Goal: Transaction & Acquisition: Purchase product/service

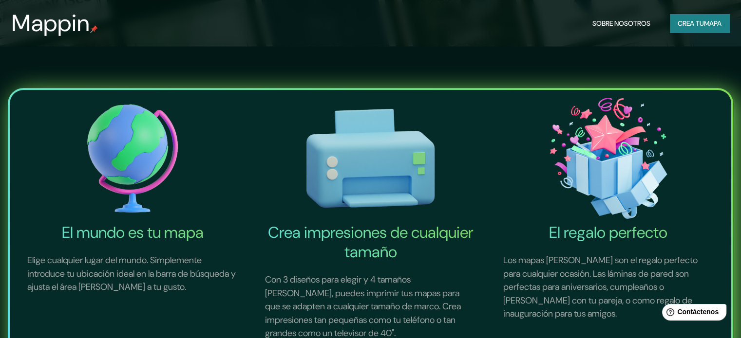
scroll to position [146, 0]
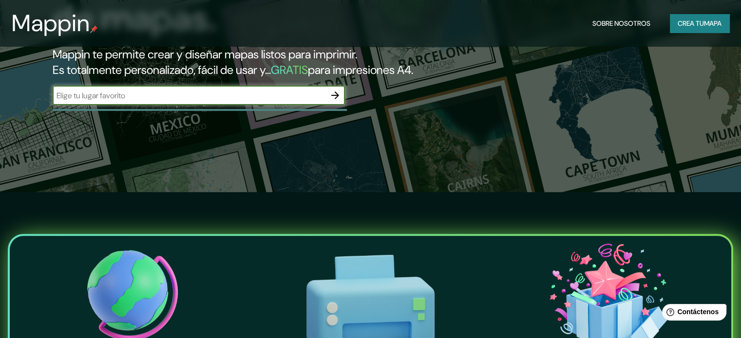
click at [142, 101] on input "text" at bounding box center [189, 95] width 273 height 11
click at [139, 101] on input "text" at bounding box center [189, 95] width 273 height 11
type input "ORURO"
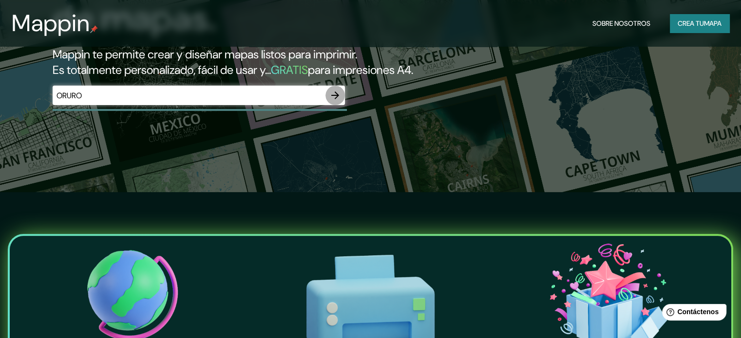
click at [337, 101] on icon "button" at bounding box center [335, 96] width 12 height 12
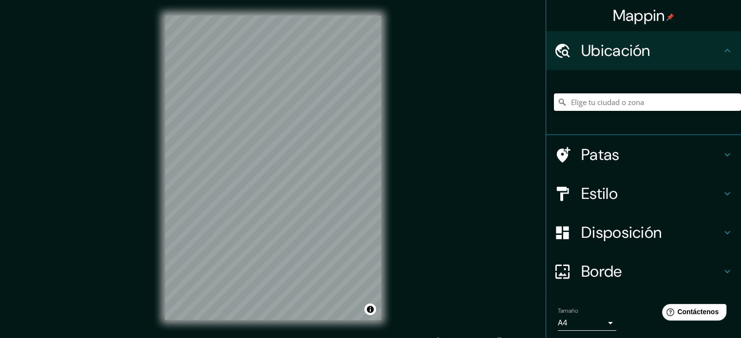
click at [579, 102] on input "Elige tu ciudad o zona" at bounding box center [647, 102] width 187 height 18
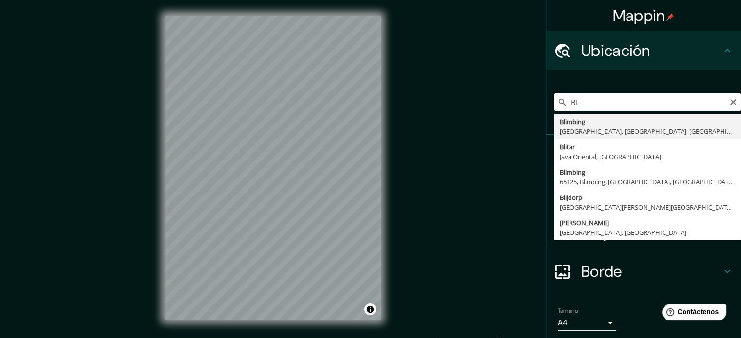
type input "B"
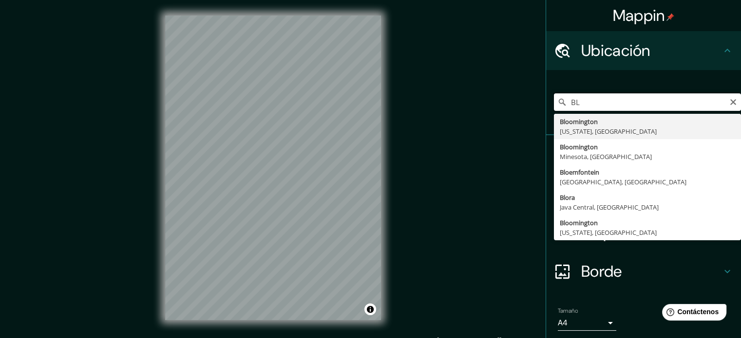
type input "B"
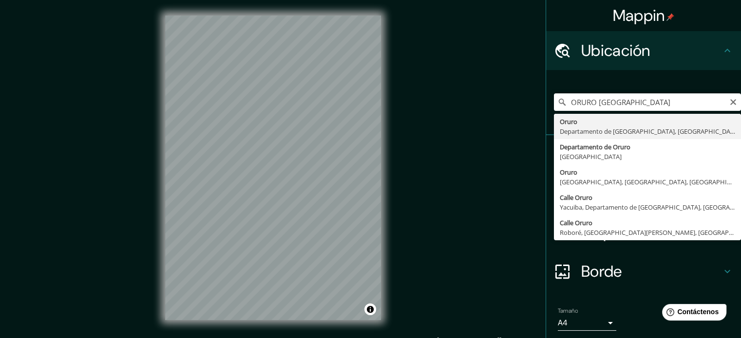
type input "Oruro, Departamento de Oruro, Bolivia"
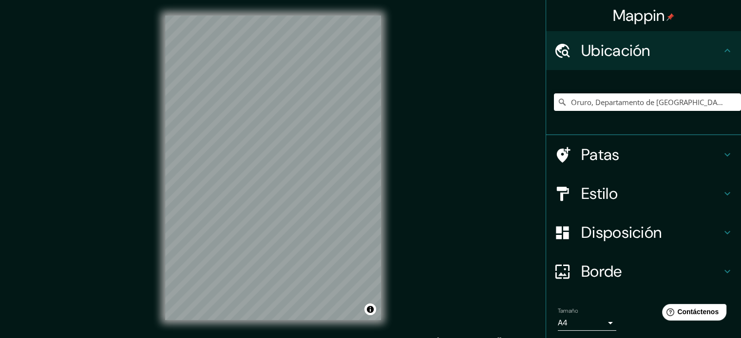
click at [586, 162] on font "Patas" at bounding box center [600, 155] width 38 height 20
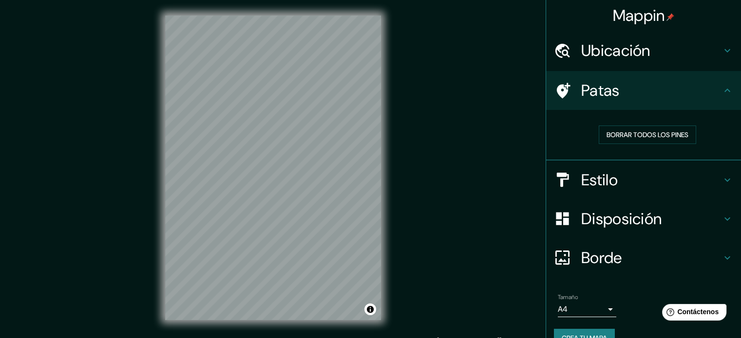
click at [604, 155] on div "Borrar todos los pines" at bounding box center [643, 135] width 195 height 51
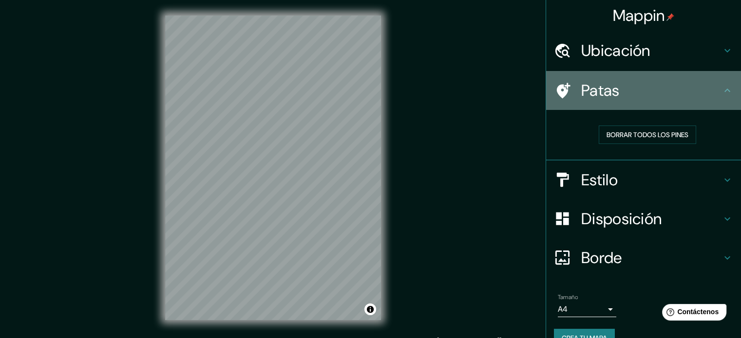
click at [586, 102] on div "Patas" at bounding box center [643, 90] width 195 height 39
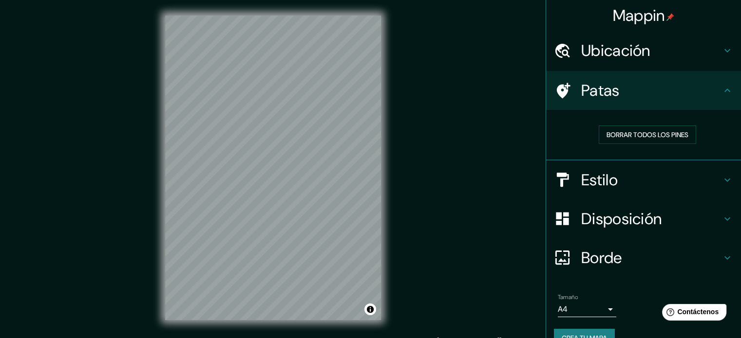
click at [556, 91] on icon at bounding box center [563, 91] width 14 height 16
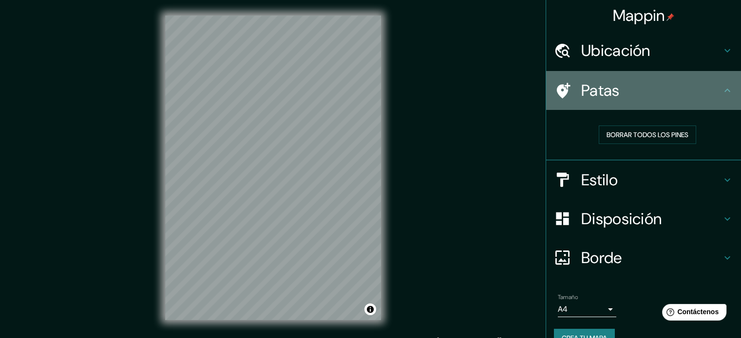
click at [559, 85] on icon at bounding box center [563, 91] width 14 height 16
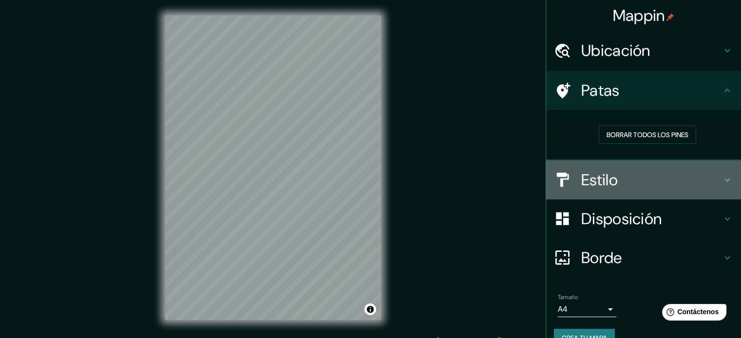
click at [559, 186] on icon at bounding box center [562, 179] width 17 height 17
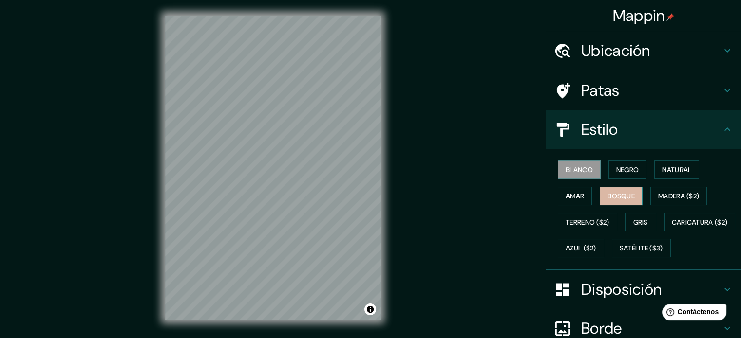
click at [607, 190] on font "Bosque" at bounding box center [620, 196] width 27 height 13
click at [580, 195] on button "Amar" at bounding box center [574, 196] width 34 height 19
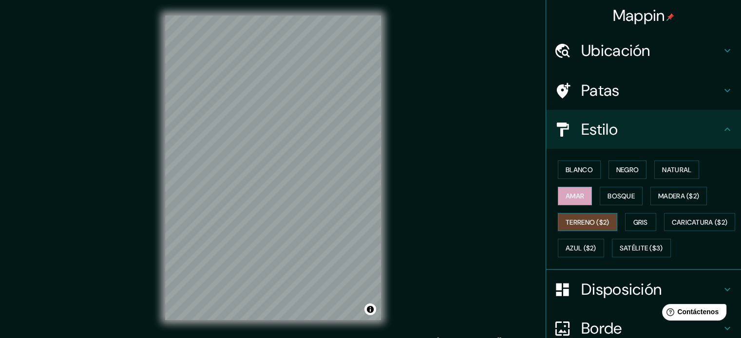
click at [571, 218] on font "Terreno ($2)" at bounding box center [587, 222] width 44 height 9
click at [633, 218] on font "Gris" at bounding box center [640, 222] width 15 height 9
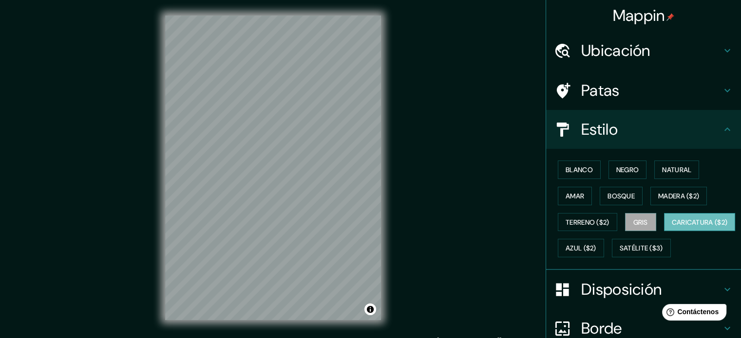
click at [671, 227] on font "Caricatura ($2)" at bounding box center [699, 222] width 56 height 9
click at [643, 222] on font "Gris" at bounding box center [640, 222] width 15 height 9
click at [671, 229] on font "Caricatura ($2)" at bounding box center [699, 222] width 56 height 13
click at [625, 219] on button "Gris" at bounding box center [640, 222] width 31 height 19
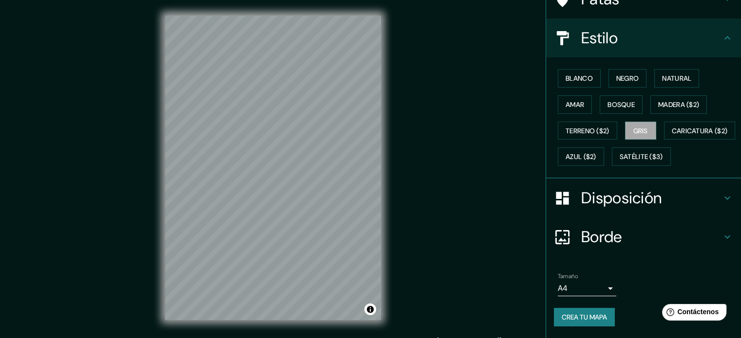
scroll to position [115, 0]
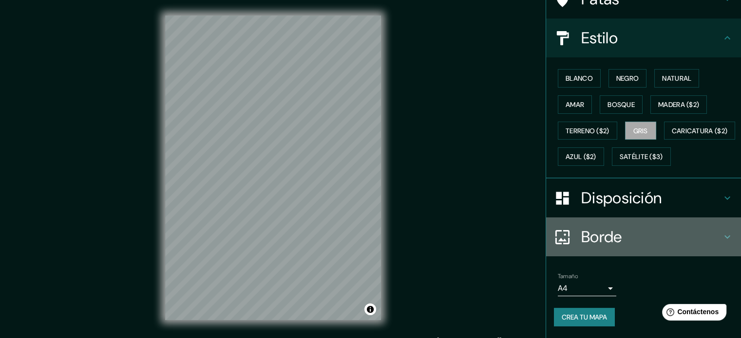
click at [588, 235] on font "Borde" at bounding box center [601, 237] width 41 height 20
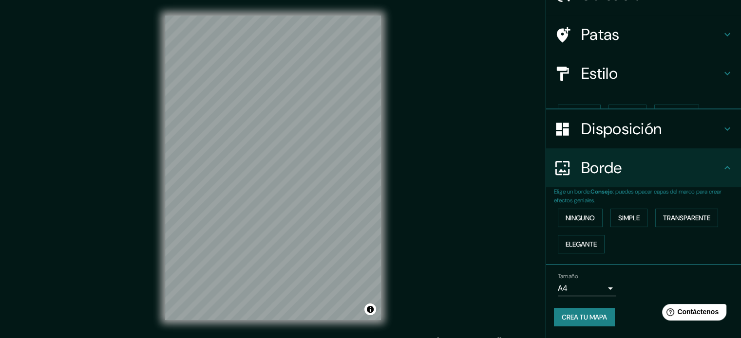
scroll to position [38, 0]
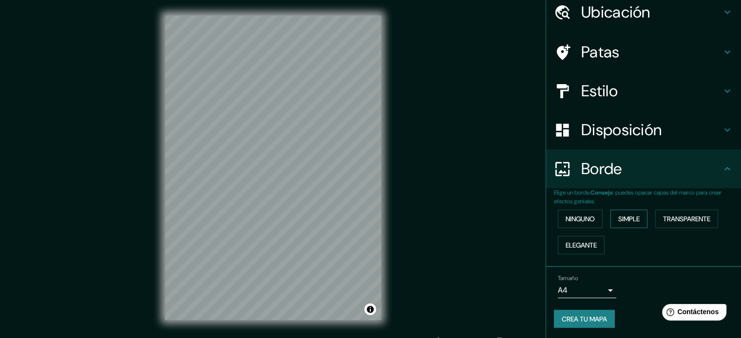
click at [618, 215] on font "Simple" at bounding box center [628, 219] width 21 height 9
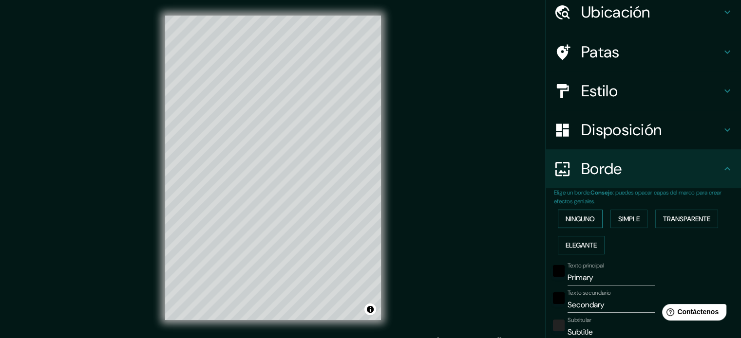
click at [597, 221] on button "Ninguno" at bounding box center [579, 219] width 45 height 19
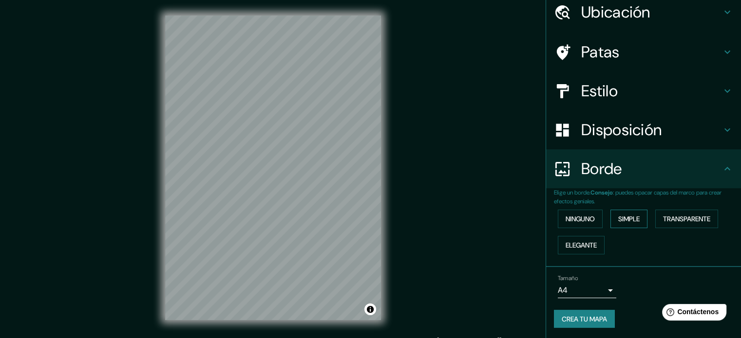
click at [618, 216] on font "Simple" at bounding box center [628, 219] width 21 height 9
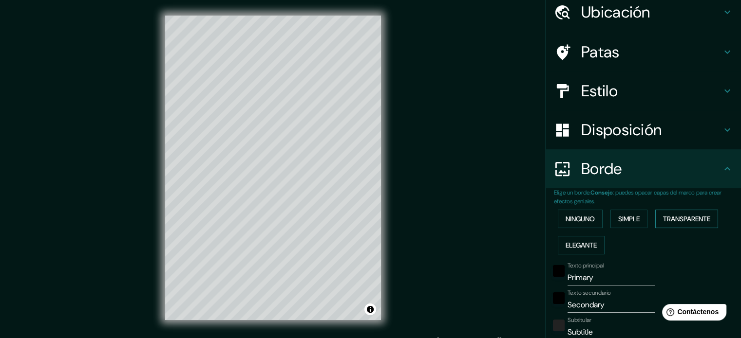
click at [670, 214] on font "Transparente" at bounding box center [686, 219] width 47 height 13
click at [581, 244] on font "Elegante" at bounding box center [580, 245] width 31 height 9
click at [672, 218] on font "Transparente" at bounding box center [686, 219] width 47 height 9
click at [578, 278] on input "Primary" at bounding box center [610, 278] width 87 height 16
drag, startPoint x: 598, startPoint y: 276, endPoint x: 555, endPoint y: 280, distance: 43.0
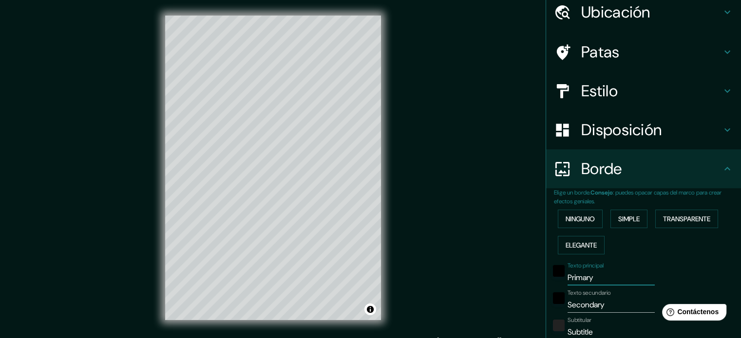
click at [555, 280] on div "Texto principal Primary" at bounding box center [630, 273] width 160 height 23
type input "O"
type input "213"
type input "35"
type input "OR"
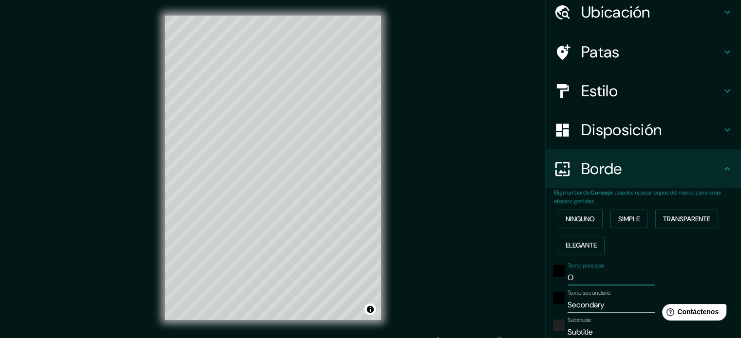
type input "213"
type input "35"
type input "ORU"
type input "213"
type input "35"
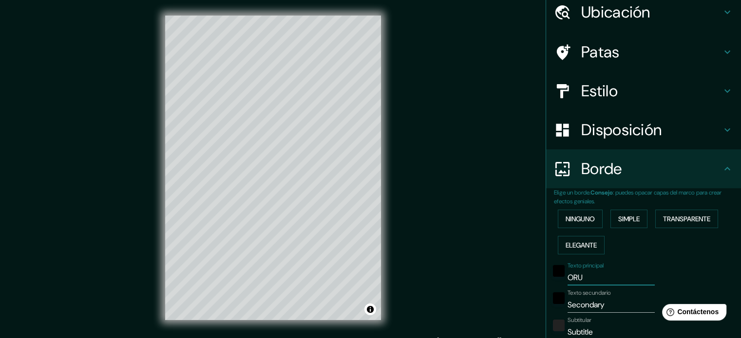
type input "ORUR"
type input "213"
type input "35"
type input "ORURO"
type input "213"
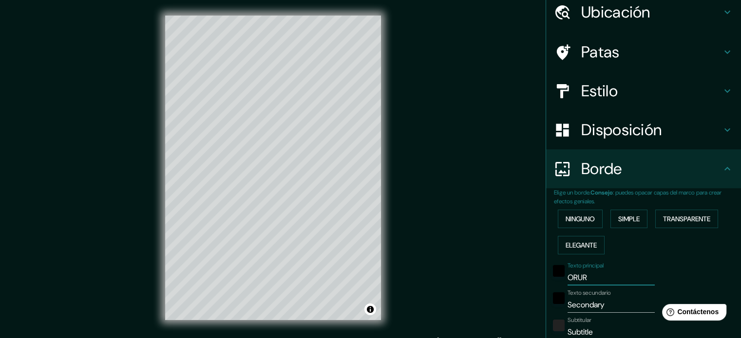
type input "35"
type input "ORURO"
click at [578, 316] on font "Subtitular" at bounding box center [579, 320] width 24 height 8
click at [578, 325] on input "Subtitle" at bounding box center [610, 333] width 87 height 16
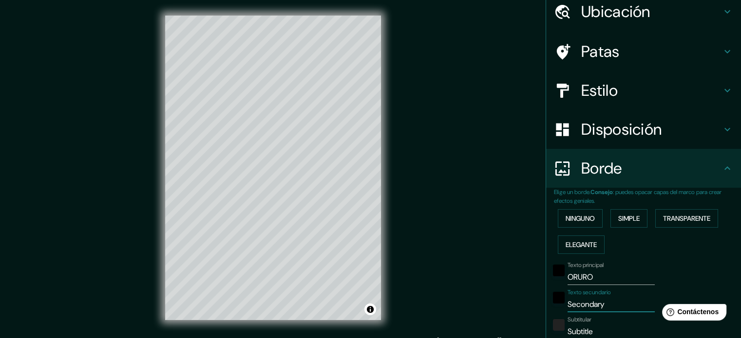
click at [584, 304] on input "Secondary" at bounding box center [610, 305] width 87 height 16
click at [598, 304] on input "Secondary" at bounding box center [610, 305] width 87 height 16
drag, startPoint x: 598, startPoint y: 304, endPoint x: 551, endPoint y: 309, distance: 47.5
click at [551, 309] on div "Texto secundario Secondary" at bounding box center [630, 300] width 160 height 23
type input "213"
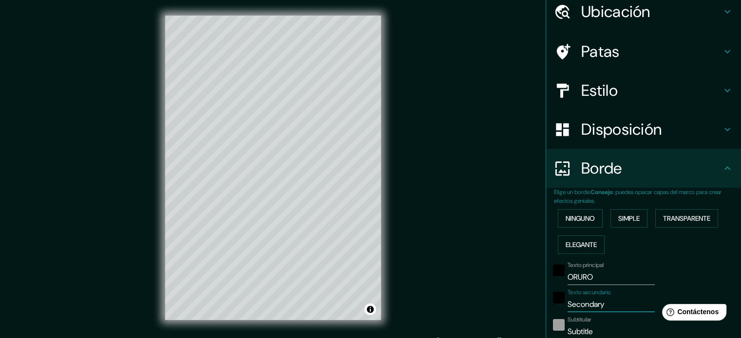
type input "35"
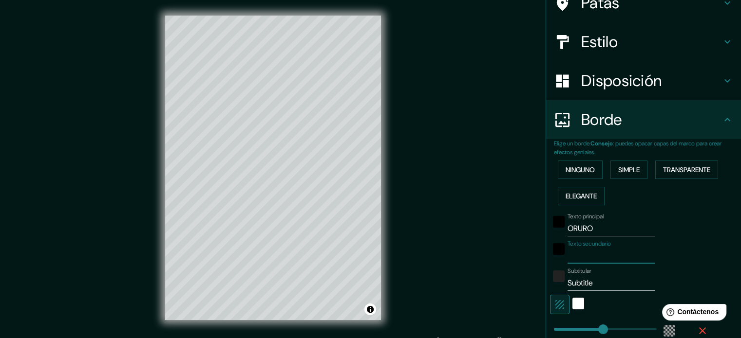
type input "B"
type input "213"
type input "35"
type input "BO"
type input "213"
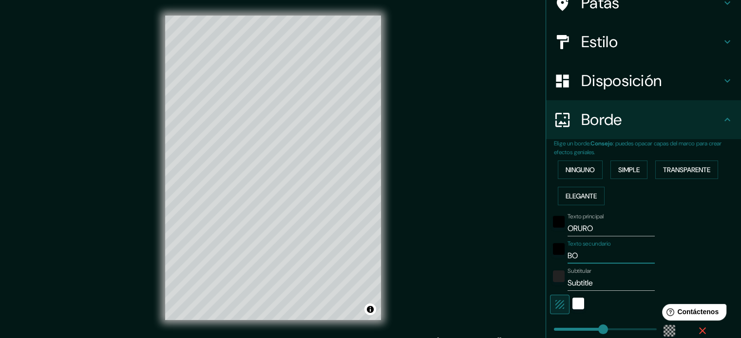
type input "35"
type input "BOL"
type input "213"
type input "35"
type input "BOLI"
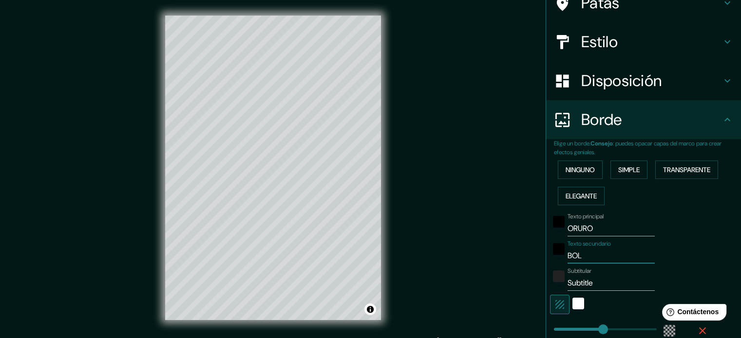
type input "213"
type input "35"
type input "BOLIV"
type input "213"
type input "35"
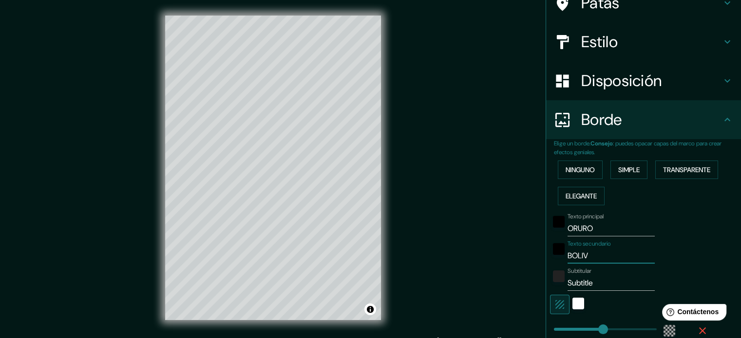
type input "BOLIVI"
type input "213"
type input "35"
type input "BOLIVIA"
type input "213"
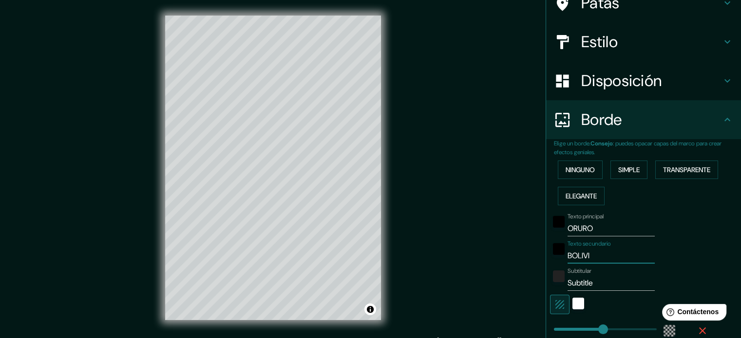
type input "35"
type input "BOLIVIA"
click at [594, 286] on input "Subtitle" at bounding box center [610, 284] width 87 height 16
drag, startPoint x: 594, startPoint y: 282, endPoint x: 552, endPoint y: 288, distance: 42.3
click at [552, 288] on div "Subtitular Subtitle" at bounding box center [630, 279] width 160 height 23
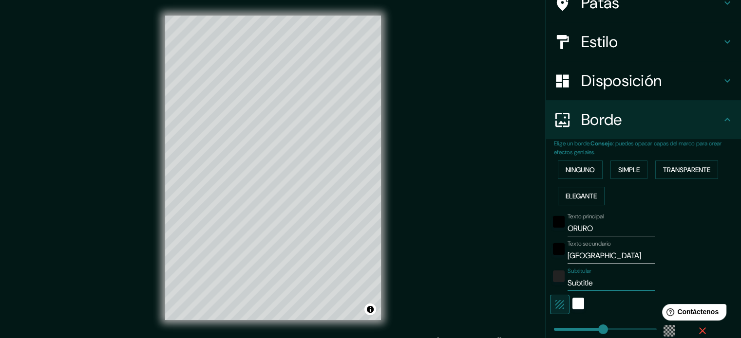
type input "213"
type input "35"
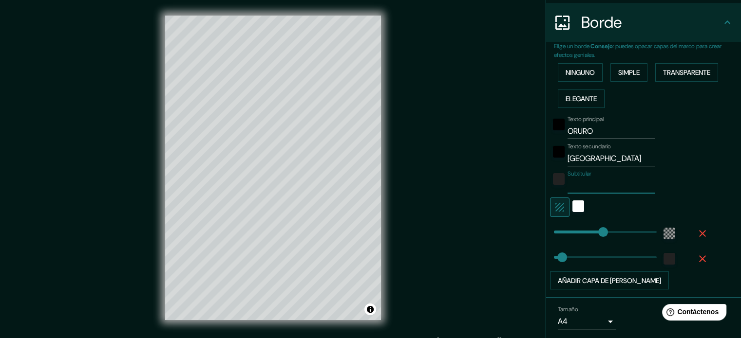
type input "213"
type input "392"
drag, startPoint x: 596, startPoint y: 231, endPoint x: 637, endPoint y: 233, distance: 40.5
type input "35"
type input "249"
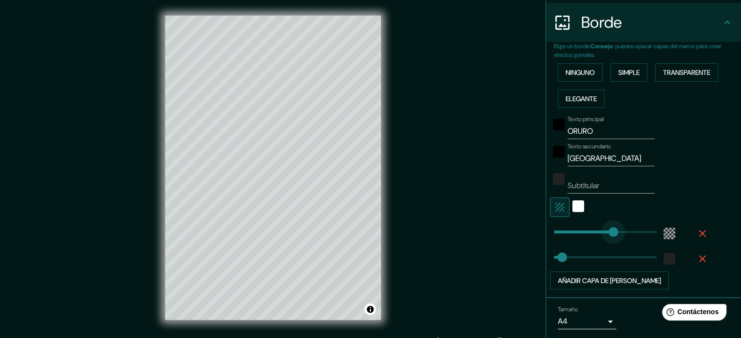
drag, startPoint x: 637, startPoint y: 233, endPoint x: 604, endPoint y: 245, distance: 35.1
type input "35"
drag, startPoint x: 600, startPoint y: 246, endPoint x: 580, endPoint y: 248, distance: 19.6
click at [582, 248] on div at bounding box center [603, 256] width 107 height 21
type input "79"
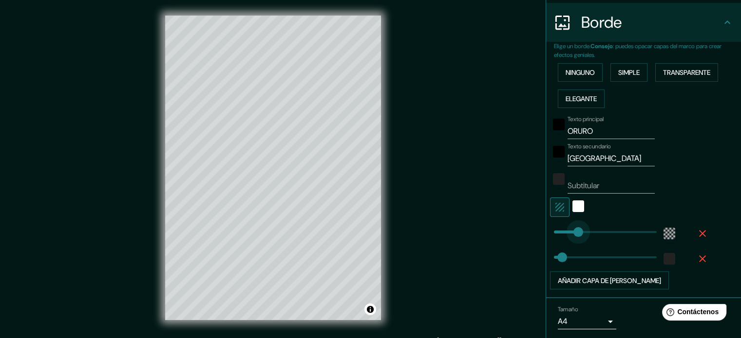
drag, startPoint x: 606, startPoint y: 233, endPoint x: 564, endPoint y: 238, distance: 42.2
type input "123"
drag, startPoint x: 553, startPoint y: 253, endPoint x: 574, endPoint y: 250, distance: 21.6
type input "207"
drag, startPoint x: 584, startPoint y: 250, endPoint x: 594, endPoint y: 252, distance: 10.4
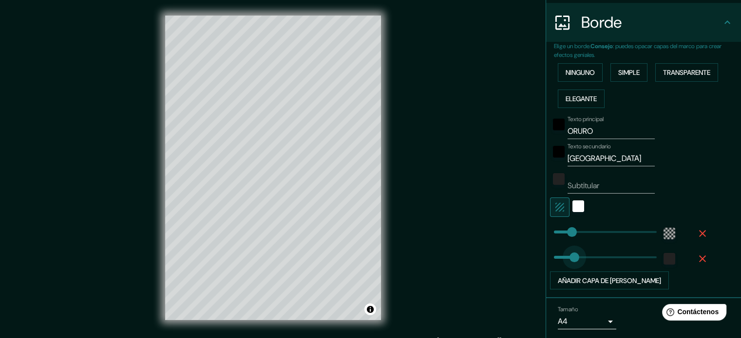
type input "89"
drag, startPoint x: 594, startPoint y: 252, endPoint x: 567, endPoint y: 250, distance: 27.3
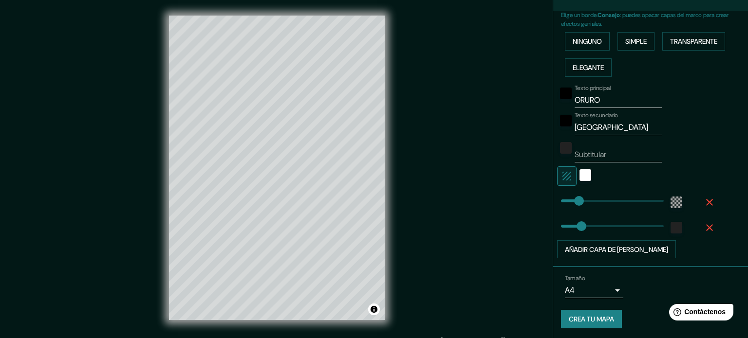
click at [573, 288] on body "Mappin Ubicación Oruro, Departamento de Oruro, Bolivia Patas Estilo Disposición…" at bounding box center [374, 169] width 748 height 338
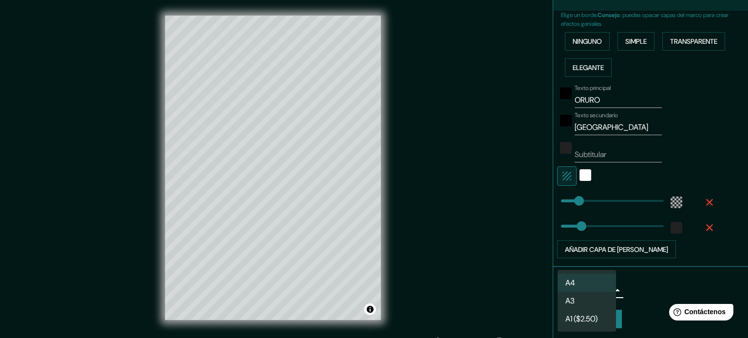
click at [593, 278] on li "A4" at bounding box center [586, 283] width 58 height 18
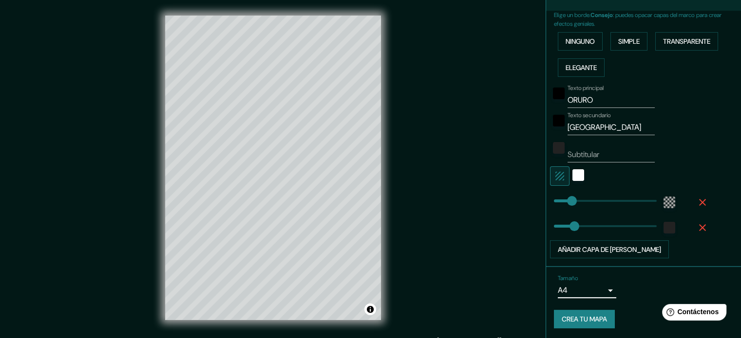
click at [576, 319] on font "Crea tu mapa" at bounding box center [583, 319] width 45 height 9
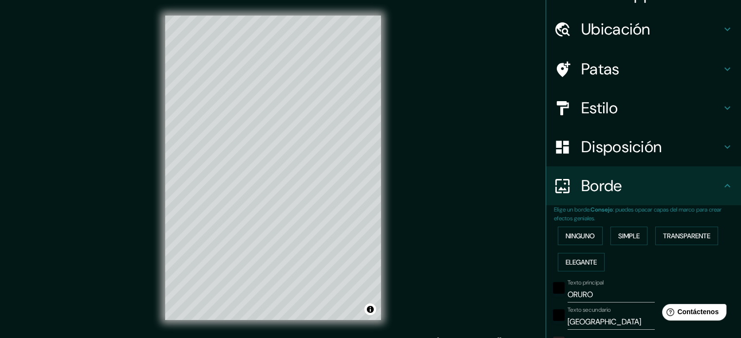
scroll to position [0, 0]
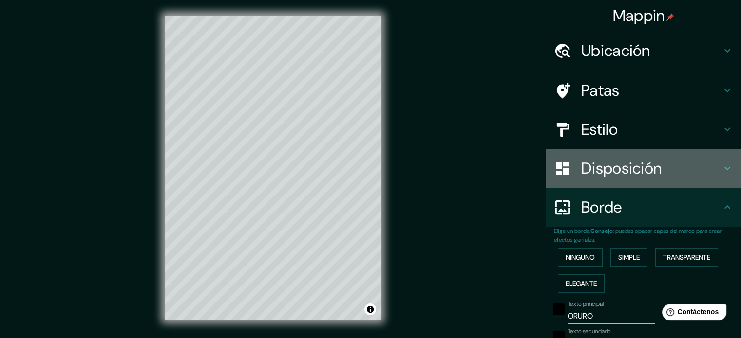
click at [581, 162] on font "Disposición" at bounding box center [621, 168] width 80 height 20
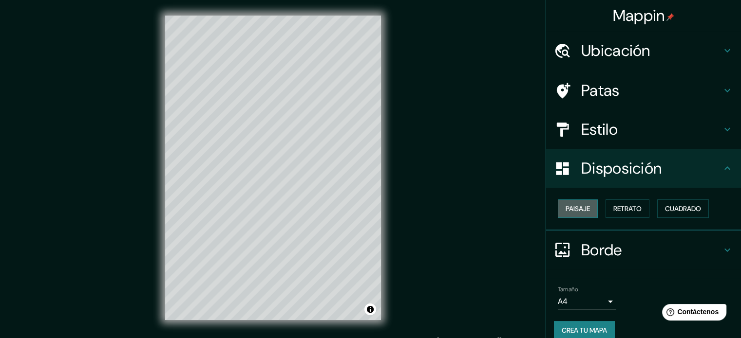
click at [580, 205] on font "Paisaje" at bounding box center [577, 208] width 24 height 9
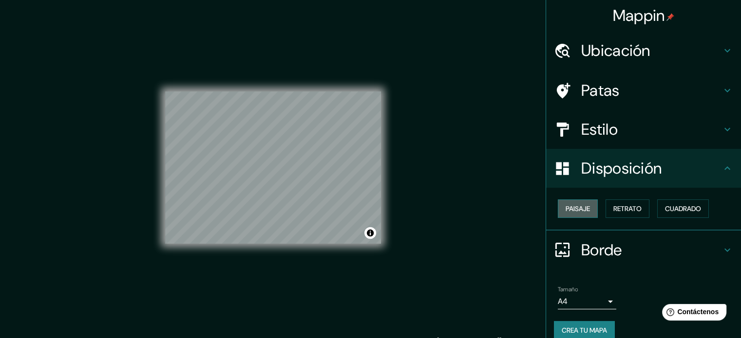
click at [580, 205] on font "Paisaje" at bounding box center [577, 208] width 24 height 9
click at [613, 206] on font "Retrato" at bounding box center [627, 208] width 28 height 9
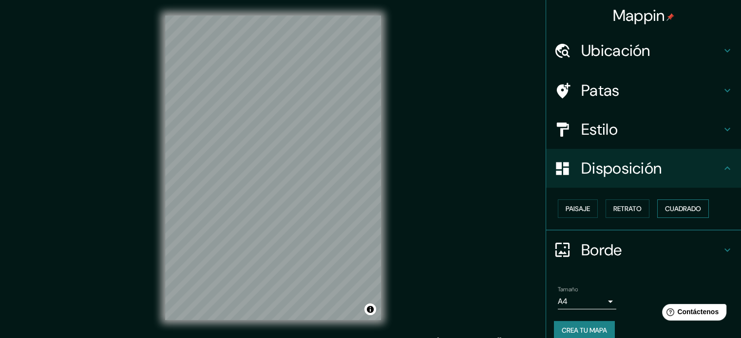
click at [689, 208] on font "Cuadrado" at bounding box center [683, 208] width 36 height 9
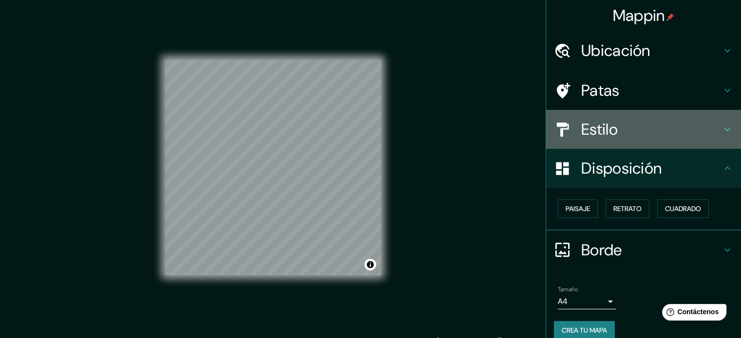
click at [582, 128] on font "Estilo" at bounding box center [599, 129] width 37 height 20
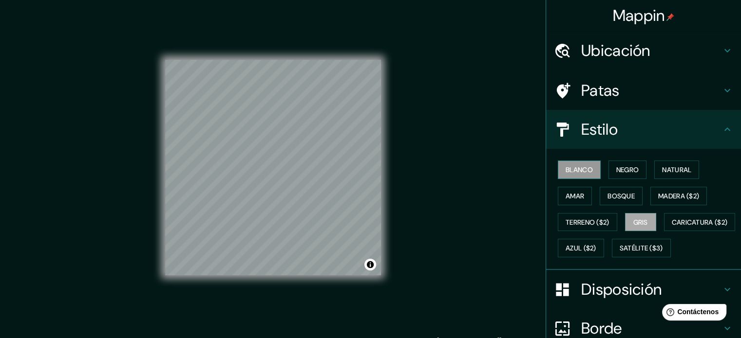
click at [581, 166] on font "Blanco" at bounding box center [578, 170] width 27 height 9
click at [617, 175] on font "Negro" at bounding box center [627, 170] width 23 height 13
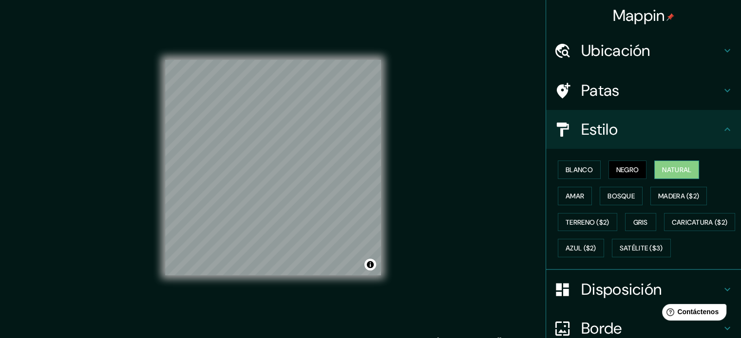
click at [666, 166] on font "Natural" at bounding box center [676, 170] width 29 height 9
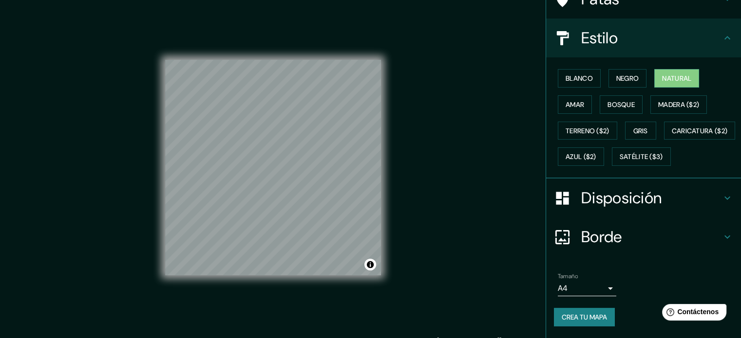
scroll to position [13, 0]
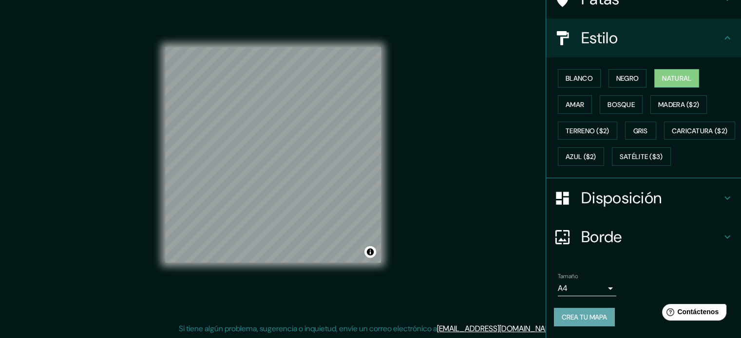
click at [583, 318] on font "Crea tu mapa" at bounding box center [583, 317] width 45 height 9
click at [651, 28] on h4 "Estilo" at bounding box center [651, 37] width 140 height 19
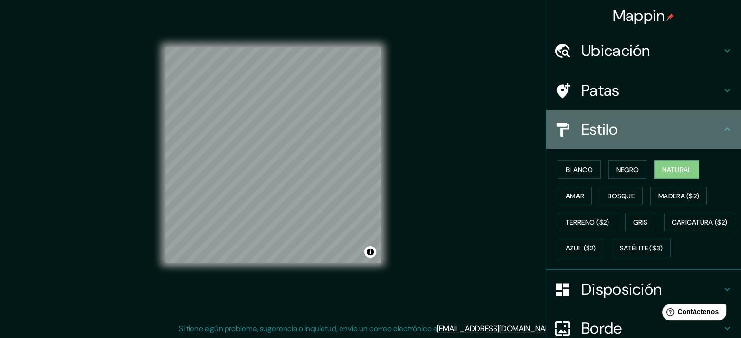
click at [687, 133] on h4 "Estilo" at bounding box center [651, 129] width 140 height 19
click at [721, 129] on icon at bounding box center [727, 130] width 12 height 12
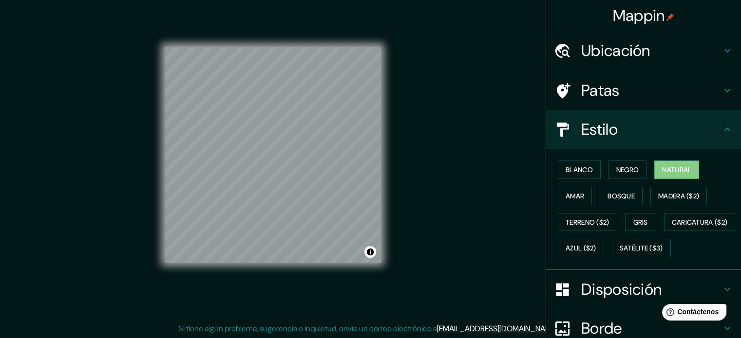
scroll to position [115, 0]
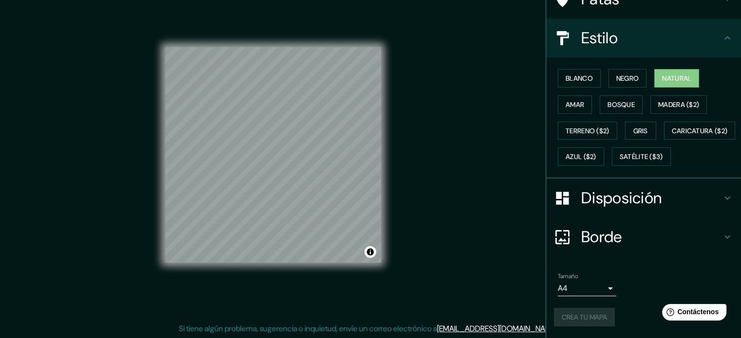
click at [629, 227] on h4 "Borde" at bounding box center [651, 236] width 140 height 19
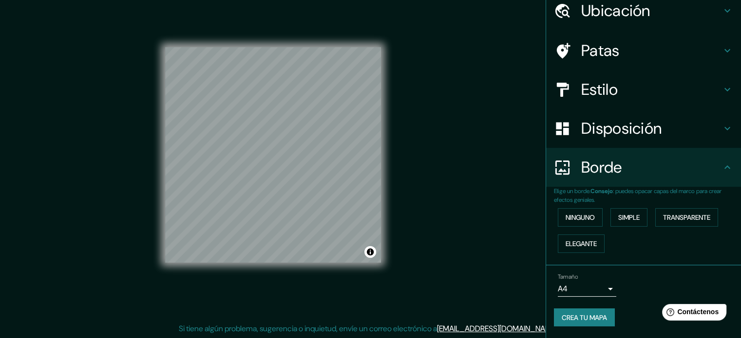
scroll to position [38, 0]
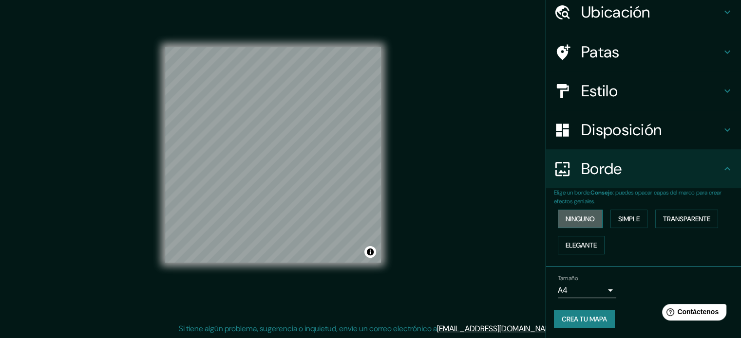
click at [588, 216] on font "Ninguno" at bounding box center [579, 219] width 29 height 9
click at [623, 213] on font "Simple" at bounding box center [628, 219] width 21 height 13
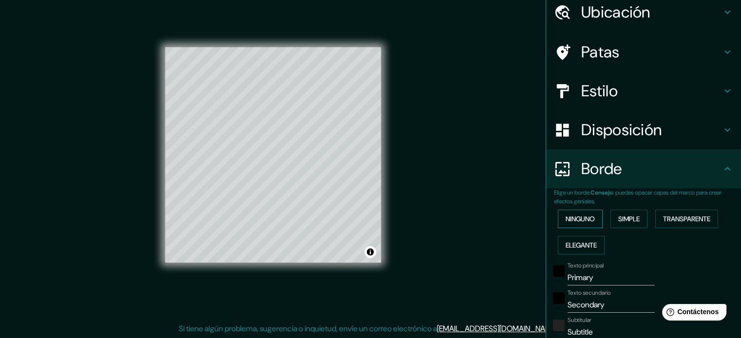
click at [593, 217] on button "Ninguno" at bounding box center [579, 219] width 45 height 19
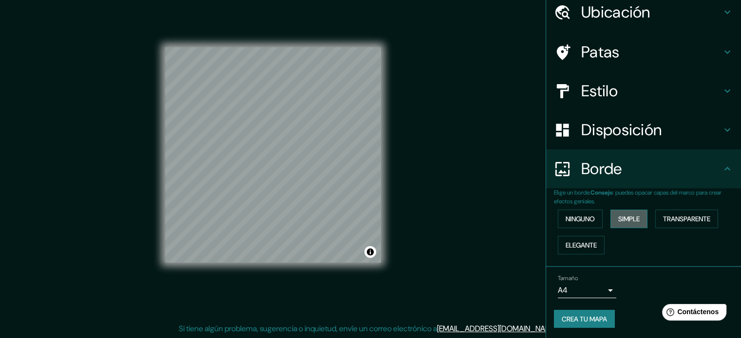
click at [619, 223] on font "Simple" at bounding box center [628, 219] width 21 height 13
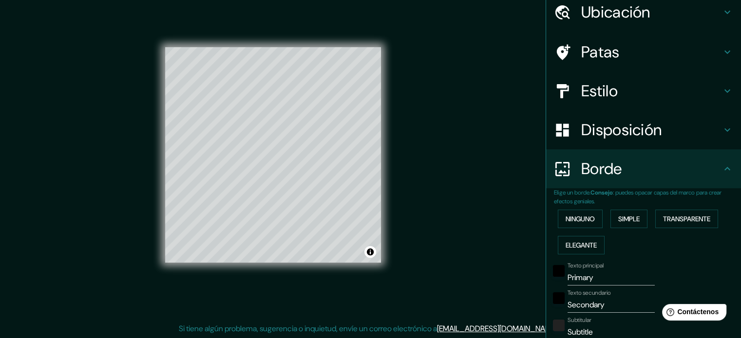
scroll to position [87, 0]
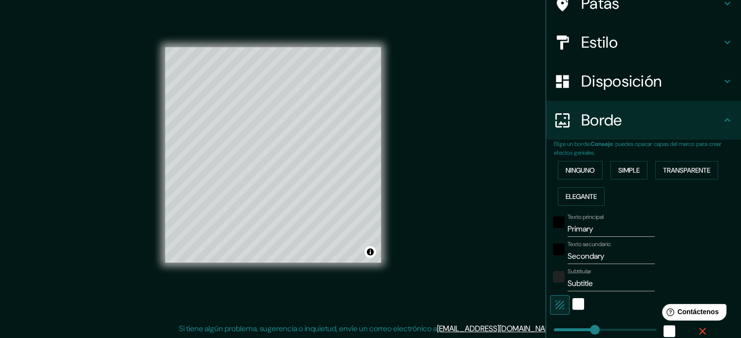
click at [593, 232] on input "Primary" at bounding box center [610, 230] width 87 height 16
drag, startPoint x: 593, startPoint y: 232, endPoint x: 402, endPoint y: 241, distance: 191.1
click at [402, 241] on div "Mappin Ubicación Oruro, Departamento de Oruro, Bolivia Patas Estilo Disposición…" at bounding box center [370, 163] width 741 height 352
type input "O"
type input "177"
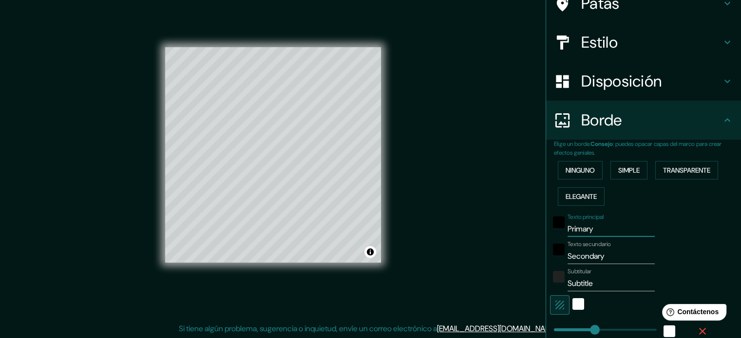
type input "35"
type input "OR"
type input "177"
type input "35"
type input "ORU"
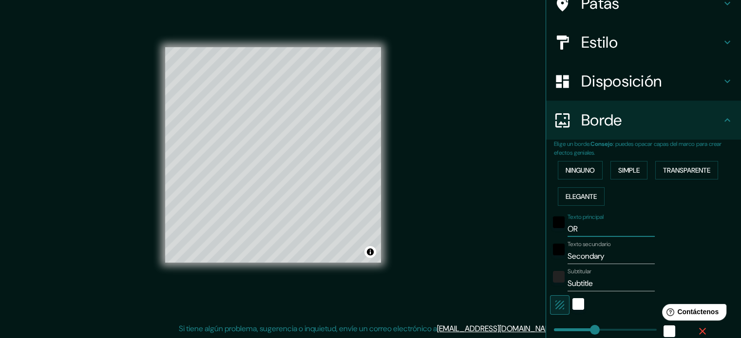
type input "177"
type input "35"
type input "ORUR"
type input "177"
type input "35"
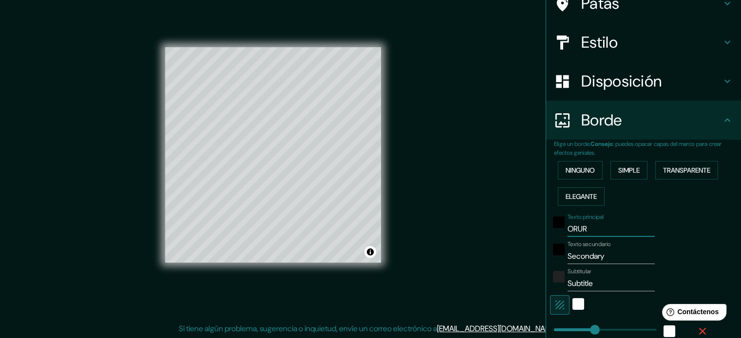
type input "ORURO"
type input "177"
type input "35"
type input "ORURO"
click at [586, 268] on div "Subtitular Subtitle" at bounding box center [610, 279] width 87 height 23
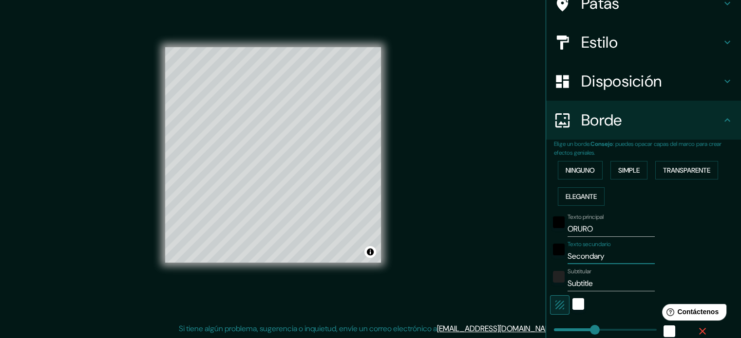
drag, startPoint x: 592, startPoint y: 255, endPoint x: 557, endPoint y: 269, distance: 38.0
click at [527, 267] on div "Mappin Ubicación Oruro, Departamento de Oruro, Bolivia Patas Estilo Disposición…" at bounding box center [370, 163] width 741 height 352
drag, startPoint x: 605, startPoint y: 255, endPoint x: 491, endPoint y: 267, distance: 114.1
click at [491, 267] on div "Mappin Ubicación Oruro, Departamento de Oruro, Bolivia Patas Estilo Disposición…" at bounding box center [370, 163] width 741 height 352
type input "B"
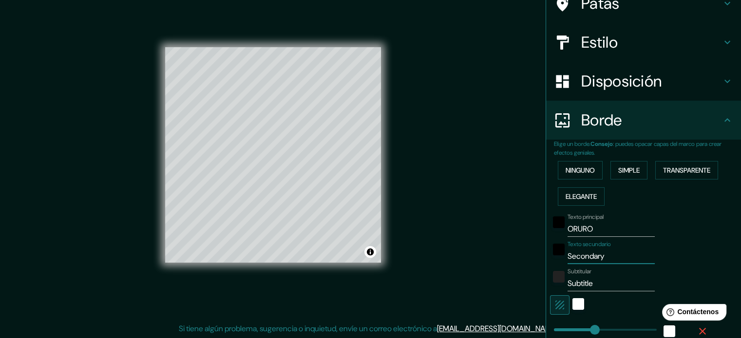
type input "177"
type input "35"
type input "BO"
type input "177"
type input "35"
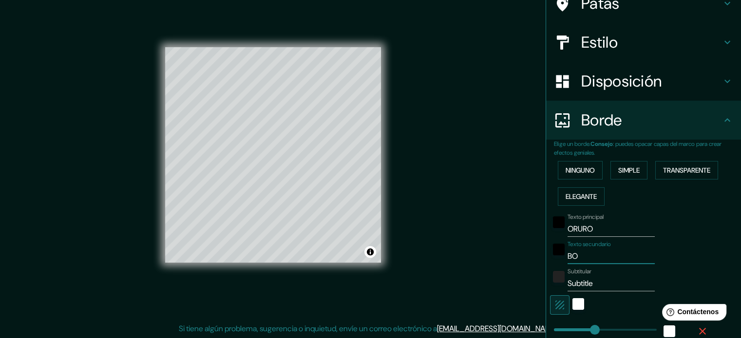
type input "BOL"
type input "177"
type input "35"
type input "BOLI"
type input "177"
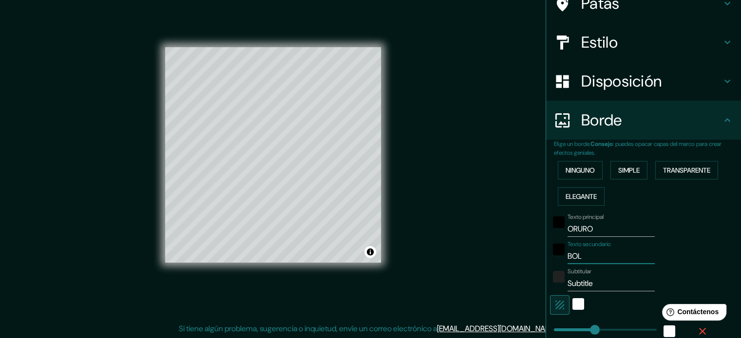
type input "35"
type input "BOLIV"
type input "177"
type input "35"
type input "BOLIVI"
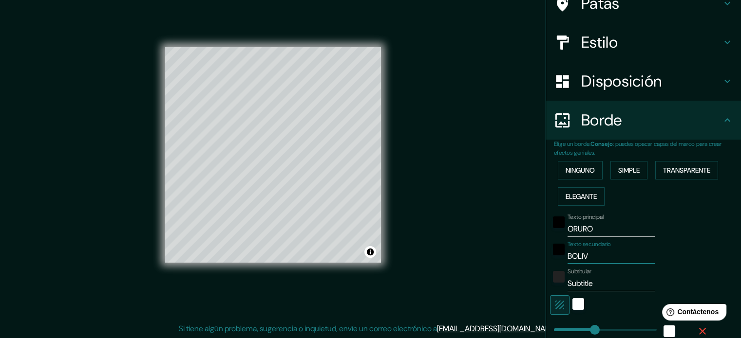
type input "177"
type input "35"
type input "BOLIVIA"
type input "177"
type input "35"
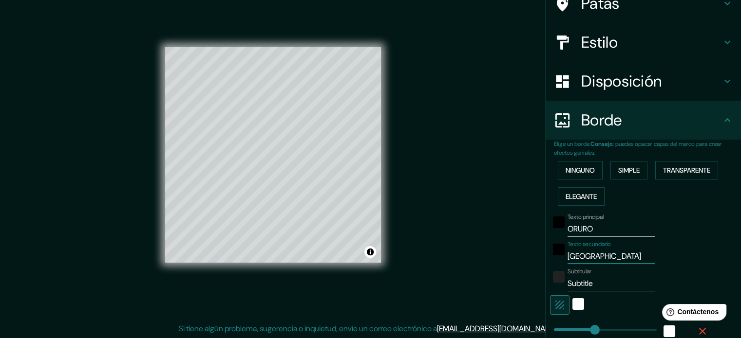
type input "BOLIVIA"
type input "177"
type input "35"
type input "BOLIVIA"
drag, startPoint x: 605, startPoint y: 281, endPoint x: 527, endPoint y: 292, distance: 79.1
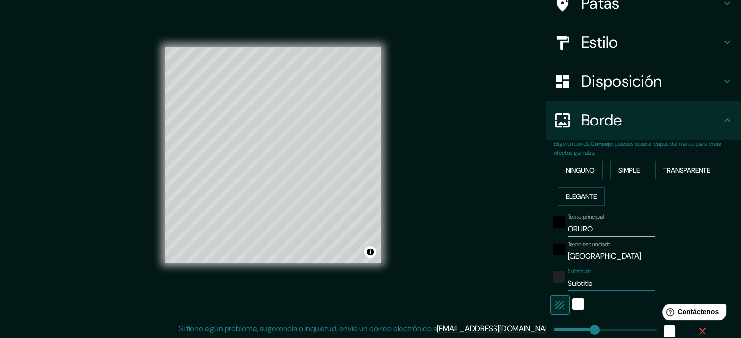
click at [527, 292] on div "Mappin Ubicación Oruro, Departamento de Oruro, Bolivia Patas Estilo Disposición…" at bounding box center [370, 163] width 741 height 352
type input "177"
type input "35"
click at [409, 265] on div "Mappin Ubicación Oruro, Departamento de Oruro, Bolivia Patas Estilo Disposición…" at bounding box center [370, 163] width 741 height 352
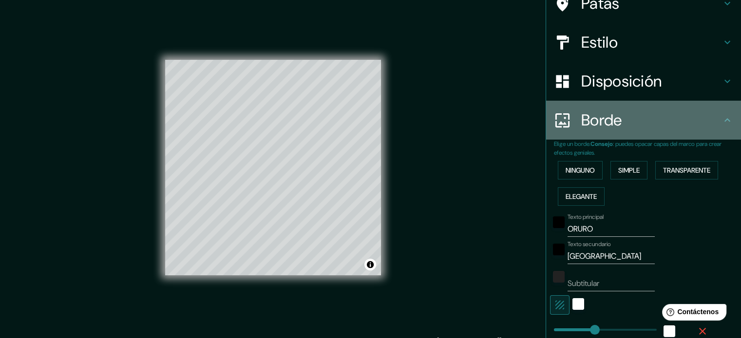
click at [599, 122] on font "Borde" at bounding box center [601, 120] width 41 height 20
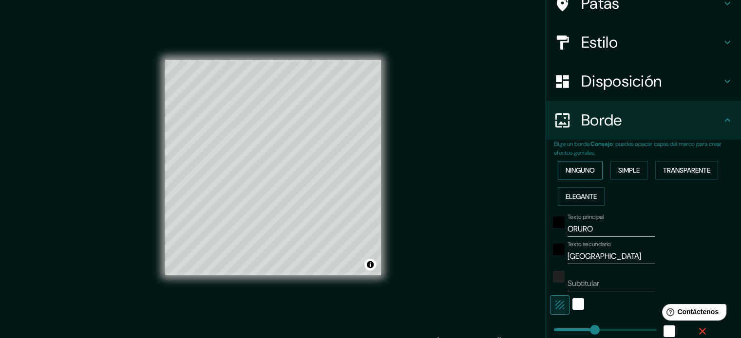
click at [565, 172] on font "Ninguno" at bounding box center [579, 170] width 29 height 9
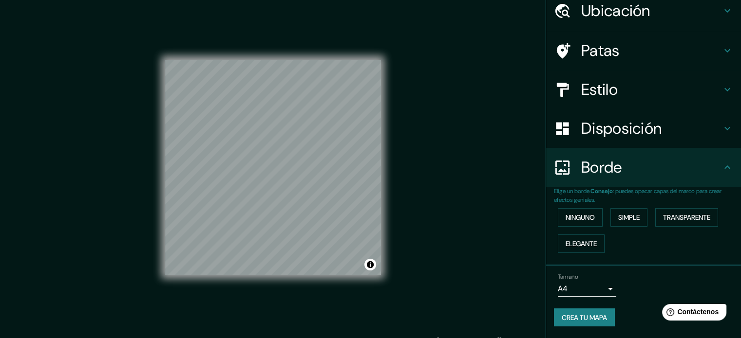
scroll to position [38, 0]
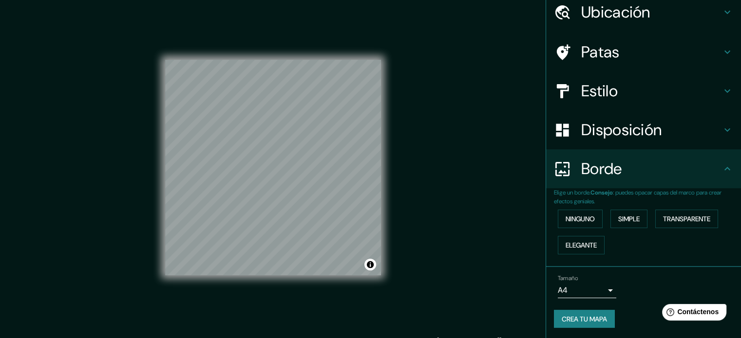
click at [590, 131] on font "Disposición" at bounding box center [621, 130] width 80 height 20
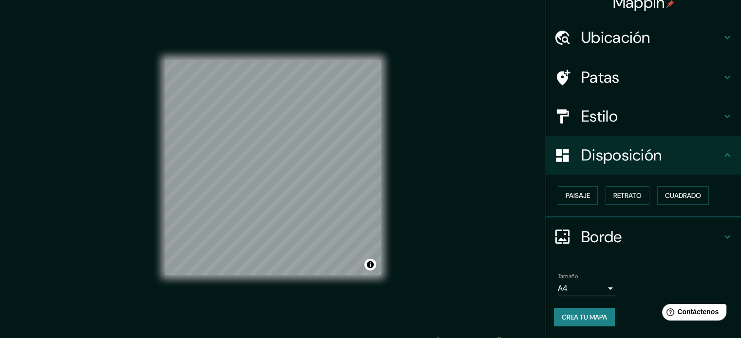
scroll to position [12, 0]
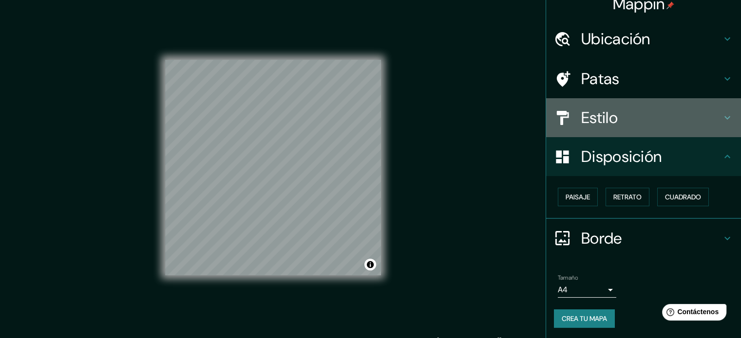
click at [591, 125] on font "Estilo" at bounding box center [599, 118] width 37 height 20
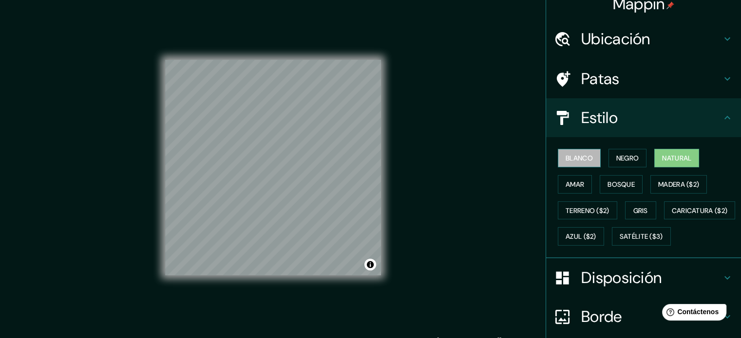
click at [583, 156] on font "Blanco" at bounding box center [578, 158] width 27 height 9
click at [621, 206] on div "Blanco Negro Natural Amar Bosque Madera ($2) Terreno ($2) Gris Caricatura ($2) …" at bounding box center [647, 197] width 187 height 105
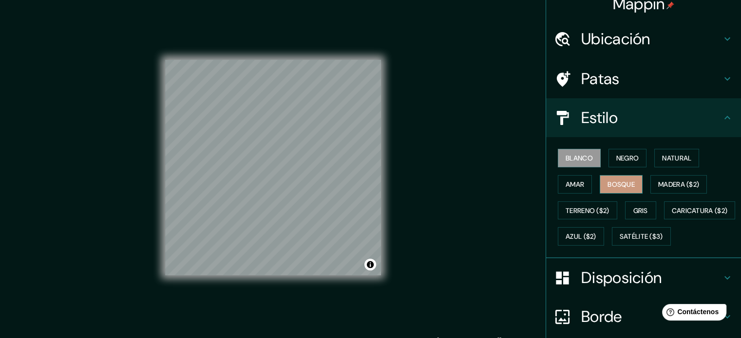
click at [617, 183] on font "Bosque" at bounding box center [620, 184] width 27 height 9
click at [574, 186] on font "Amar" at bounding box center [574, 184] width 19 height 9
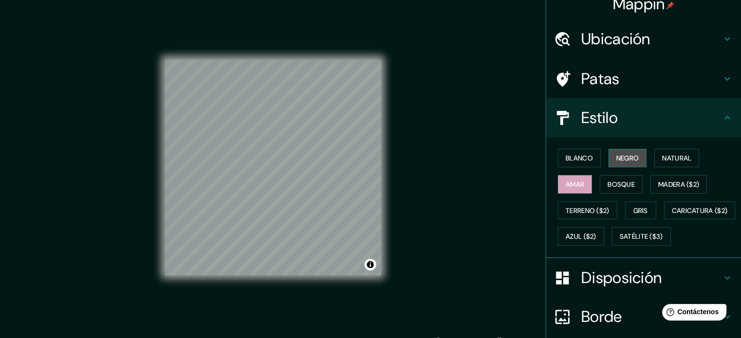
click at [623, 156] on font "Negro" at bounding box center [627, 158] width 23 height 9
click at [674, 157] on font "Natural" at bounding box center [676, 158] width 29 height 9
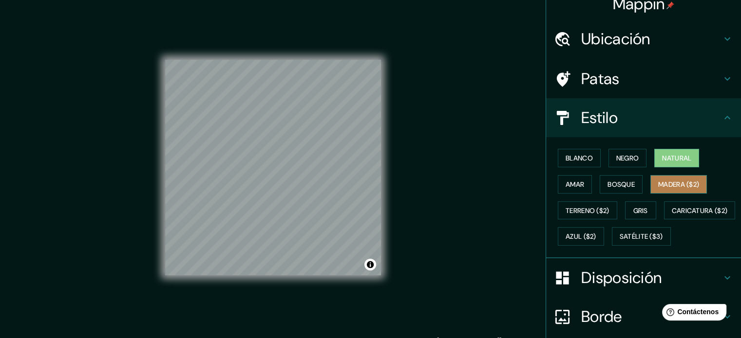
click at [680, 184] on font "Madera ($2)" at bounding box center [678, 184] width 41 height 9
click at [679, 162] on font "Natural" at bounding box center [676, 158] width 29 height 13
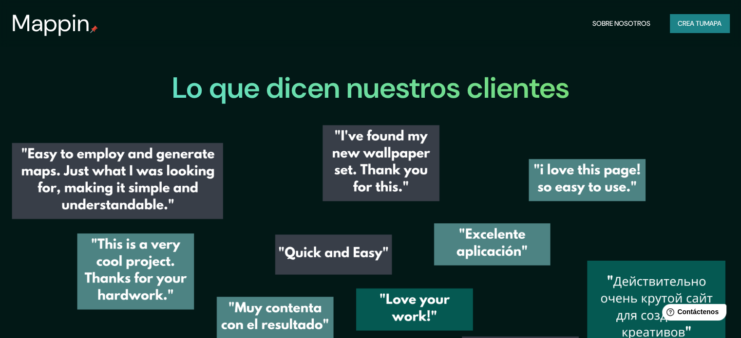
scroll to position [1419, 0]
